Goal: Information Seeking & Learning: Learn about a topic

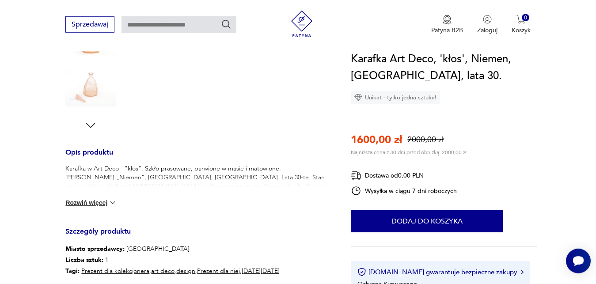
scroll to position [270, 0]
click at [114, 200] on img at bounding box center [112, 202] width 9 height 9
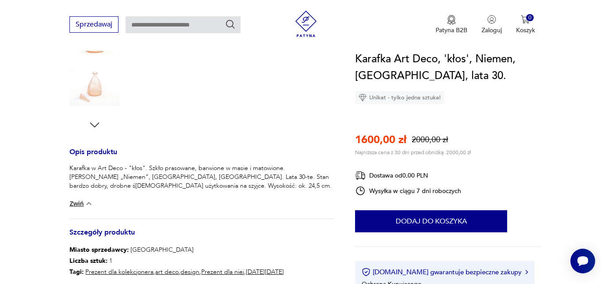
scroll to position [90, 0]
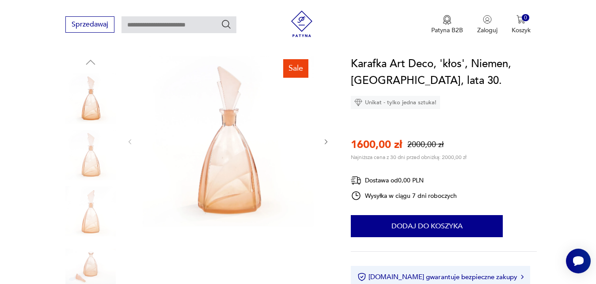
click at [90, 105] on img at bounding box center [90, 98] width 50 height 50
click at [241, 146] on img at bounding box center [228, 141] width 171 height 171
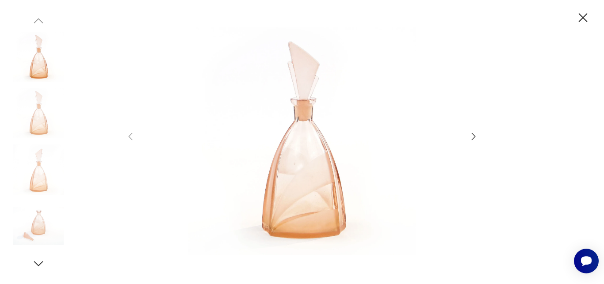
click at [471, 134] on icon "button" at bounding box center [473, 136] width 4 height 7
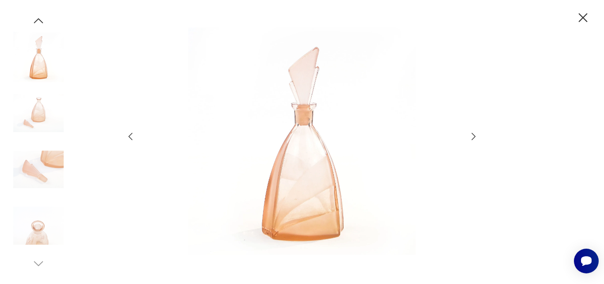
click at [471, 134] on icon "button" at bounding box center [473, 136] width 4 height 7
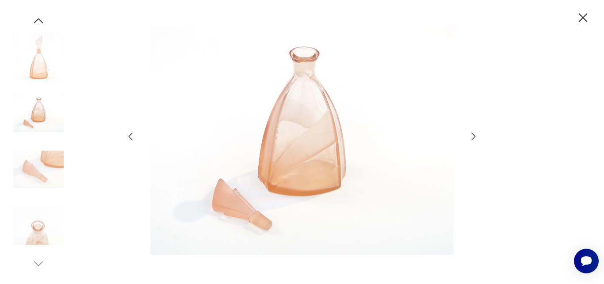
click at [471, 134] on icon "button" at bounding box center [473, 136] width 4 height 7
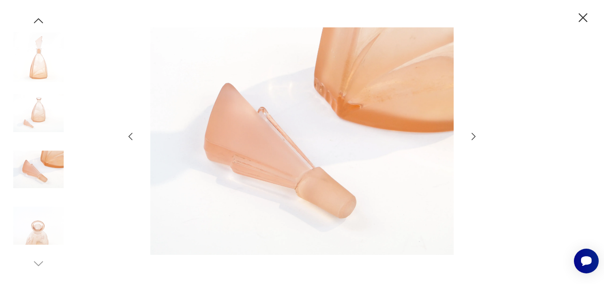
click at [471, 134] on icon "button" at bounding box center [473, 136] width 4 height 7
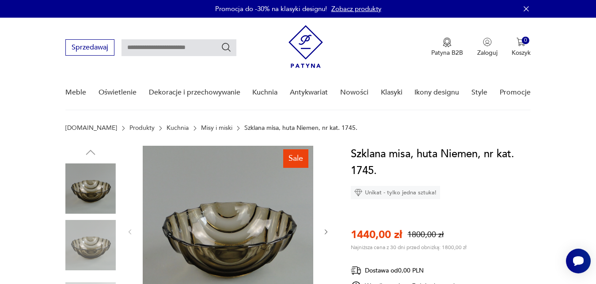
click at [204, 228] on img at bounding box center [228, 231] width 171 height 171
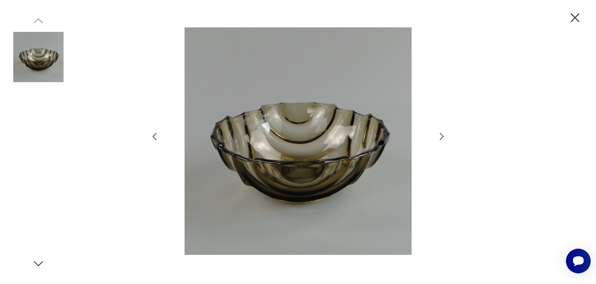
click at [204, 228] on img at bounding box center [297, 140] width 259 height 227
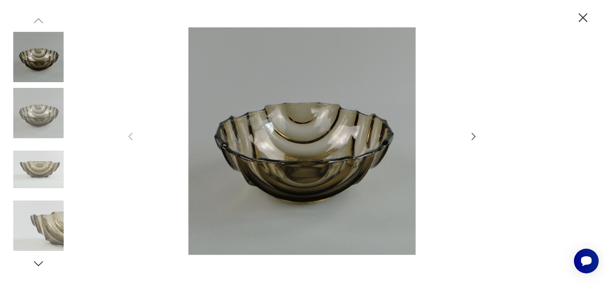
click at [473, 137] on icon "button" at bounding box center [473, 136] width 11 height 11
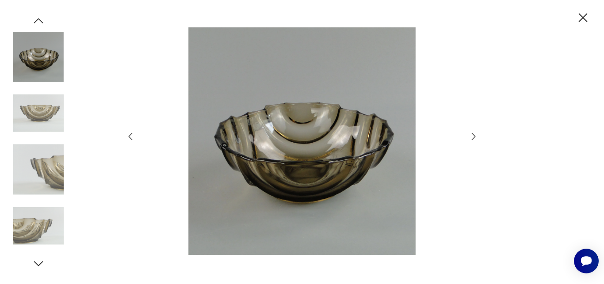
click at [473, 137] on icon "button" at bounding box center [473, 136] width 11 height 11
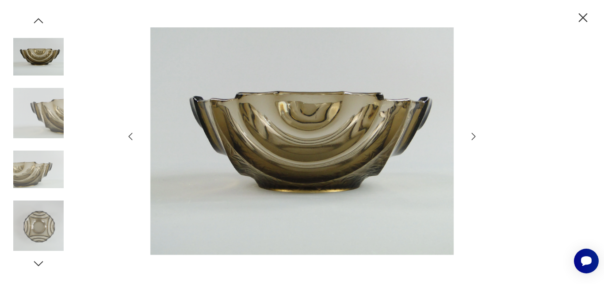
click at [473, 137] on icon "button" at bounding box center [473, 136] width 11 height 11
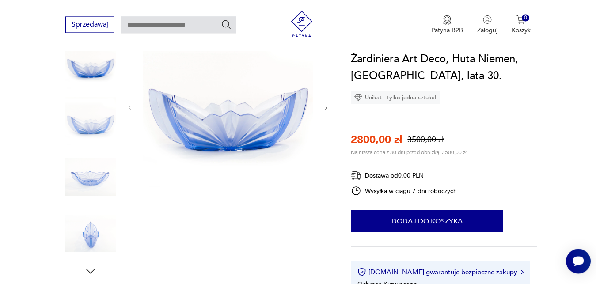
scroll to position [90, 0]
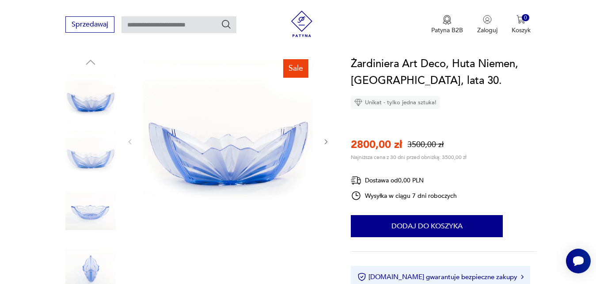
click at [215, 157] on img at bounding box center [228, 141] width 171 height 171
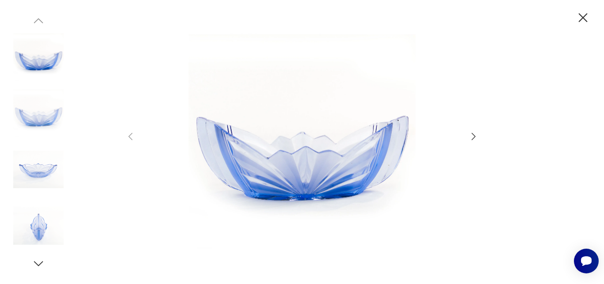
click at [471, 135] on icon "button" at bounding box center [473, 136] width 11 height 11
click at [472, 135] on icon "button" at bounding box center [473, 136] width 11 height 11
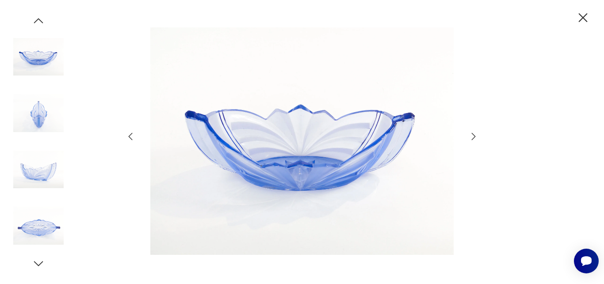
click at [472, 135] on icon "button" at bounding box center [473, 136] width 11 height 11
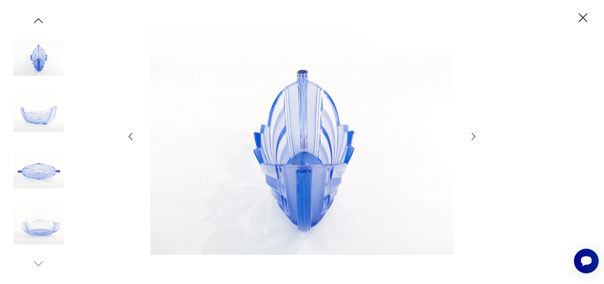
click at [472, 135] on icon "button" at bounding box center [473, 136] width 11 height 11
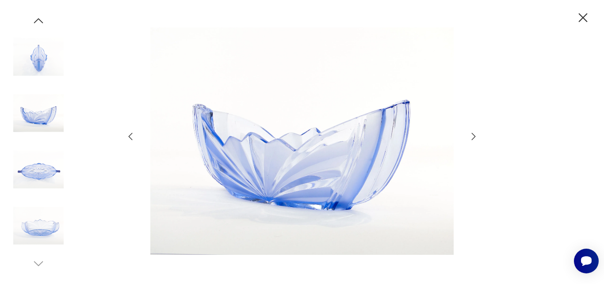
click at [473, 136] on icon "button" at bounding box center [473, 136] width 11 height 11
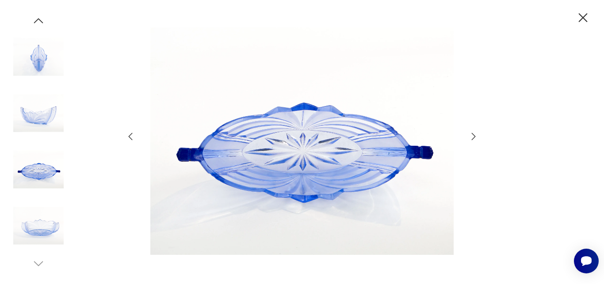
click at [473, 136] on icon "button" at bounding box center [473, 136] width 11 height 11
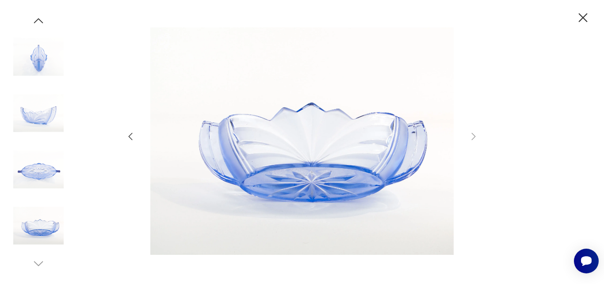
click at [586, 18] on icon "button" at bounding box center [582, 17] width 15 height 15
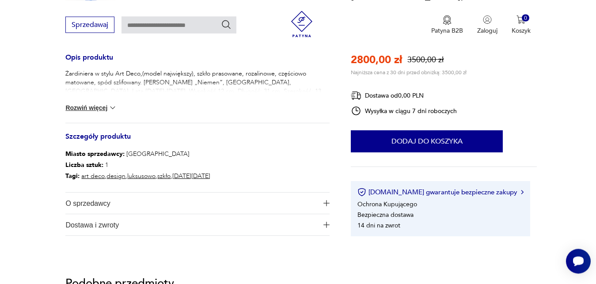
scroll to position [406, 0]
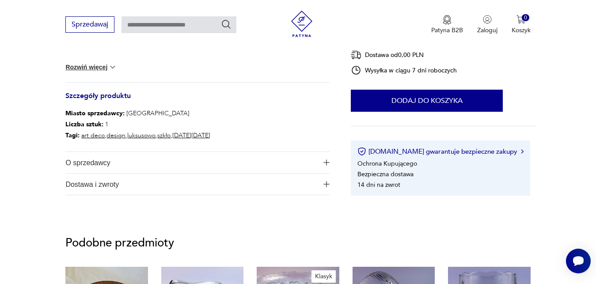
click at [327, 163] on img "button" at bounding box center [326, 163] width 6 height 6
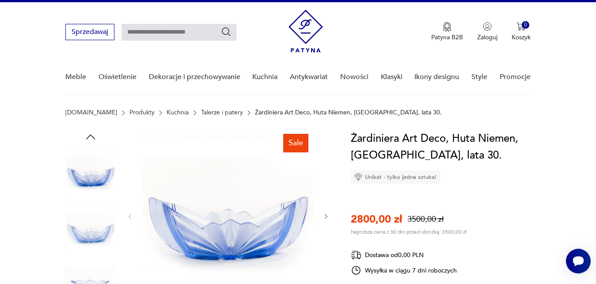
scroll to position [0, 0]
